Goal: Task Accomplishment & Management: Manage account settings

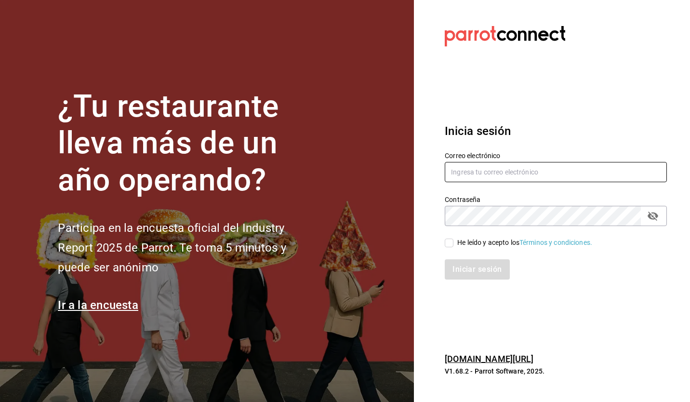
type input "[EMAIL_ADDRESS][DOMAIN_NAME]"
click at [454, 240] on span "He leído y acepto los Términos y condiciones." at bounding box center [523, 243] width 139 height 10
click at [454, 240] on input "He leído y acepto los Términos y condiciones." at bounding box center [449, 243] width 9 height 9
checkbox input "true"
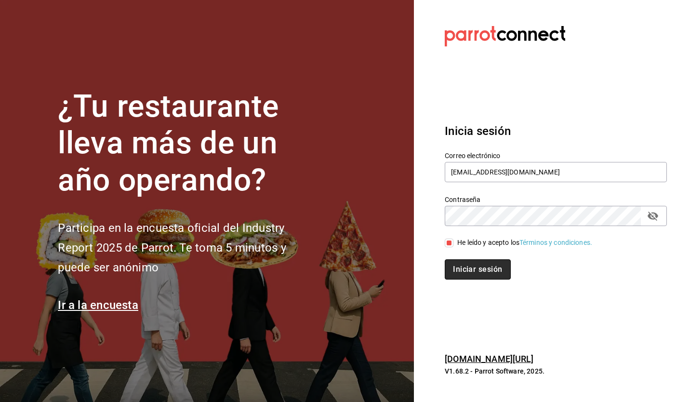
click at [467, 278] on button "Iniciar sesión" at bounding box center [478, 269] width 66 height 20
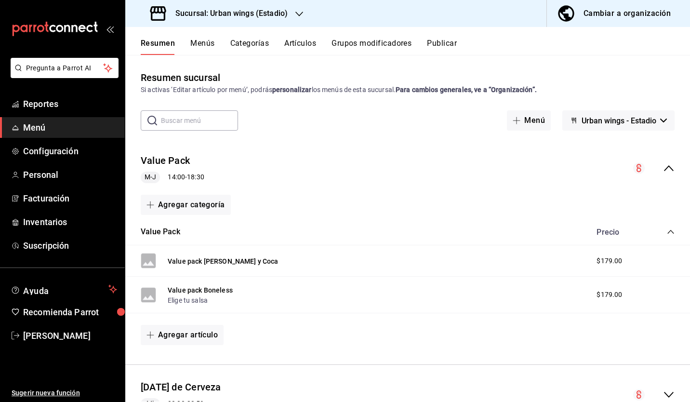
click at [343, 242] on div "Value Pack Precio" at bounding box center [407, 232] width 565 height 27
click at [56, 150] on span "Configuración" at bounding box center [70, 151] width 94 height 13
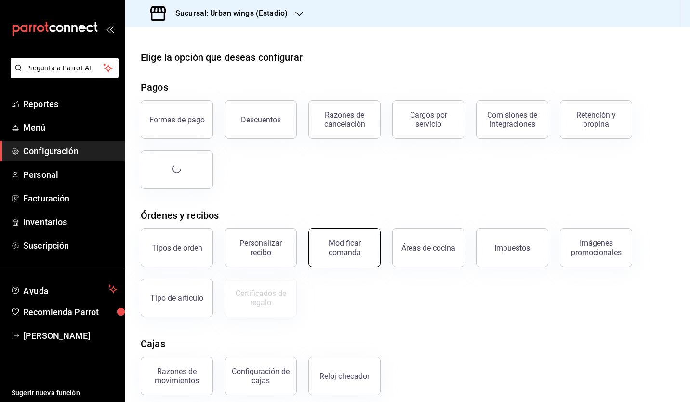
scroll to position [87, 0]
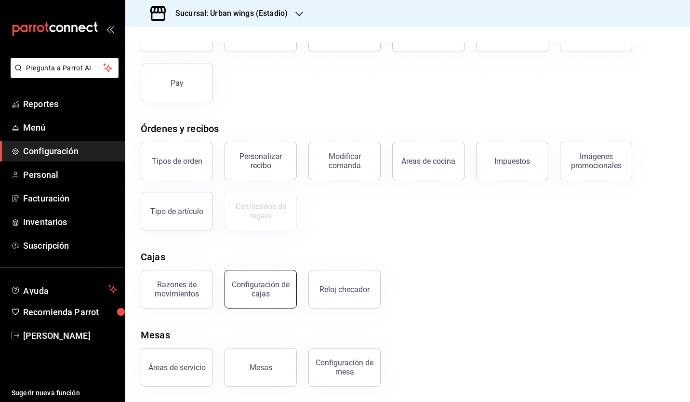
click at [273, 293] on div "Configuración de cajas" at bounding box center [261, 289] width 60 height 18
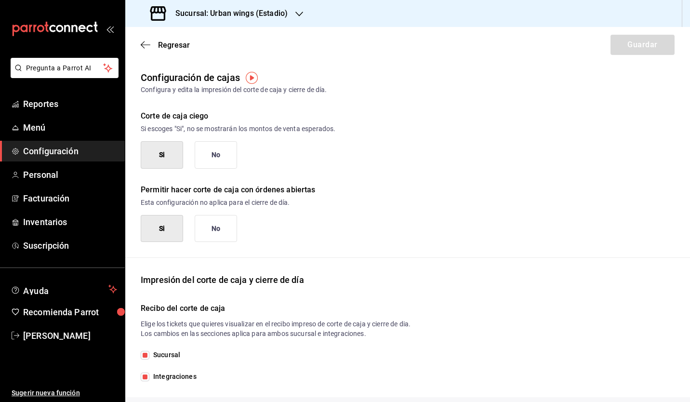
click at [210, 146] on button "No" at bounding box center [216, 154] width 42 height 27
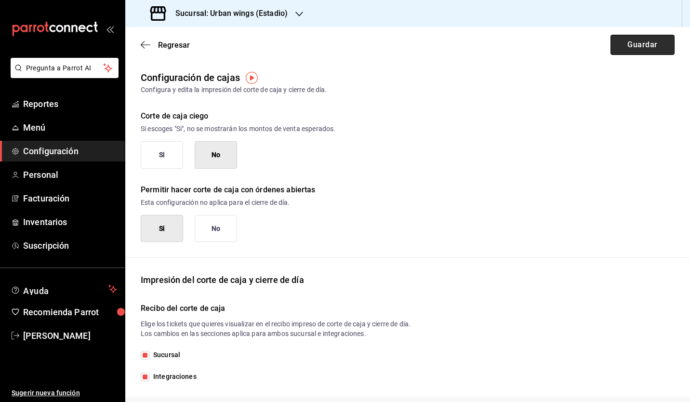
click at [617, 51] on button "Guardar" at bounding box center [643, 45] width 64 height 20
